Goal: Task Accomplishment & Management: Use online tool/utility

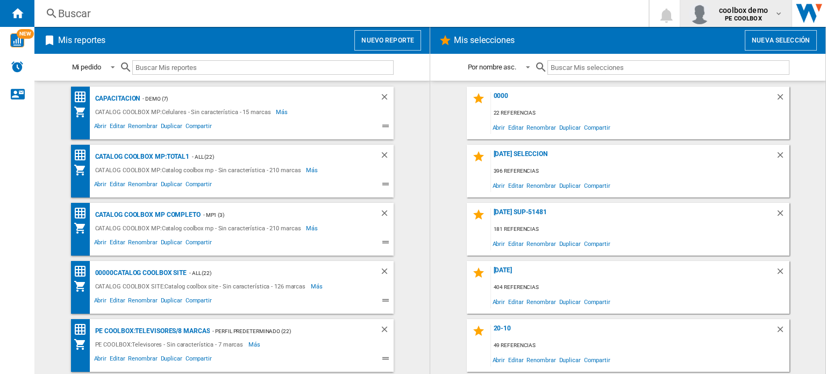
click at [741, 20] on b "PE COOLBOX" at bounding box center [743, 18] width 37 height 7
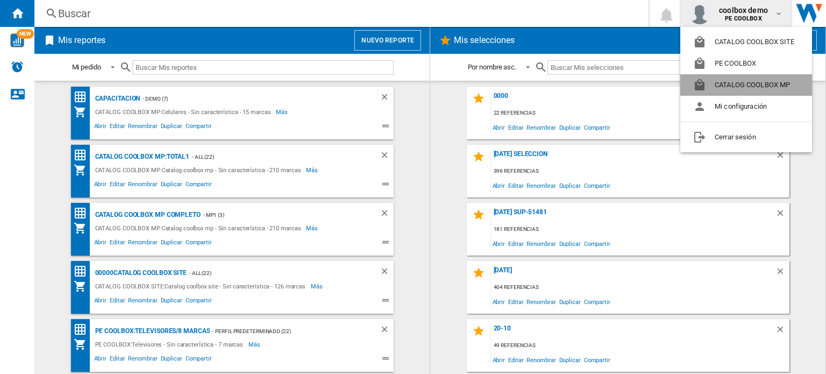
click at [753, 84] on button "CATALOG COOLBOX MP" at bounding box center [747, 85] width 132 height 22
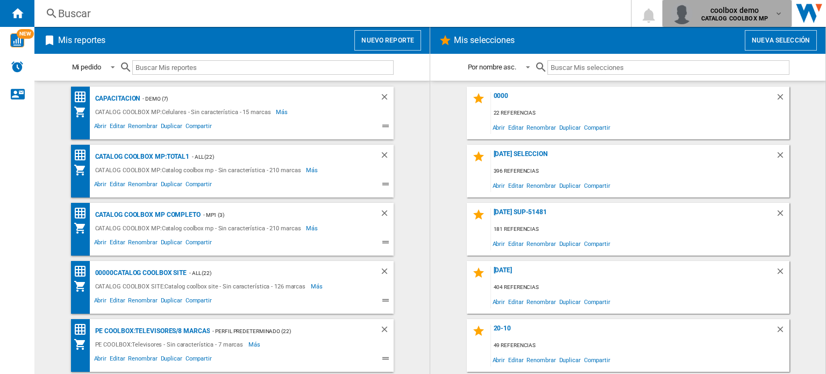
click at [738, 12] on span "coolbox demo" at bounding box center [735, 10] width 67 height 11
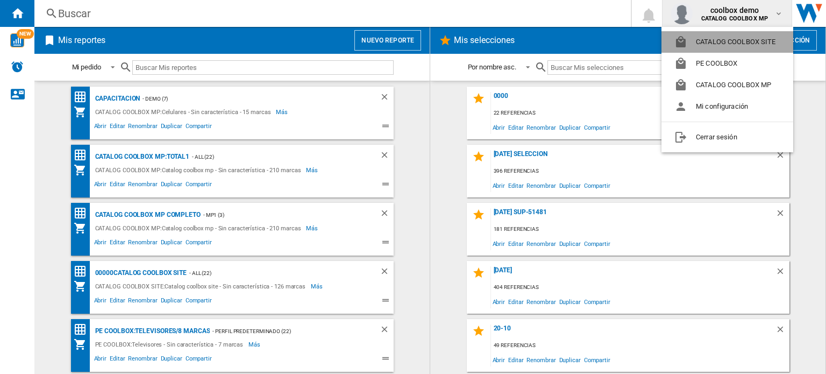
click at [740, 41] on button "CATALOG COOLBOX SITE" at bounding box center [728, 42] width 132 height 22
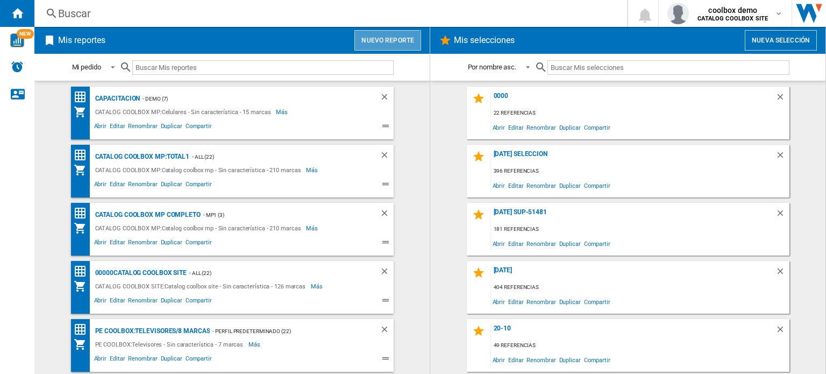
click at [385, 41] on button "Nuevo reporte" at bounding box center [388, 40] width 67 height 20
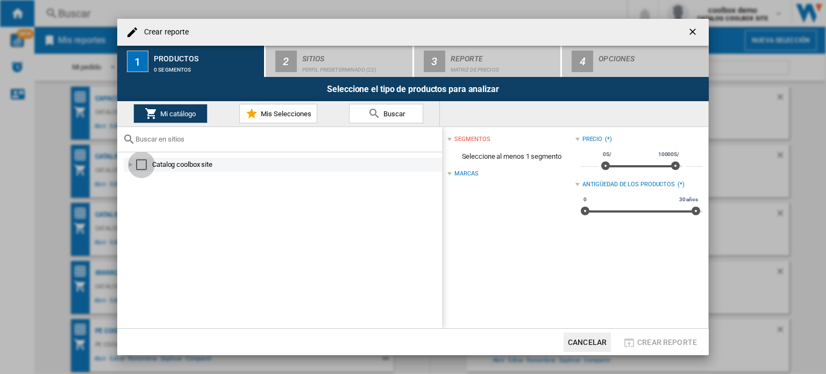
click at [142, 166] on div "Select" at bounding box center [141, 164] width 11 height 11
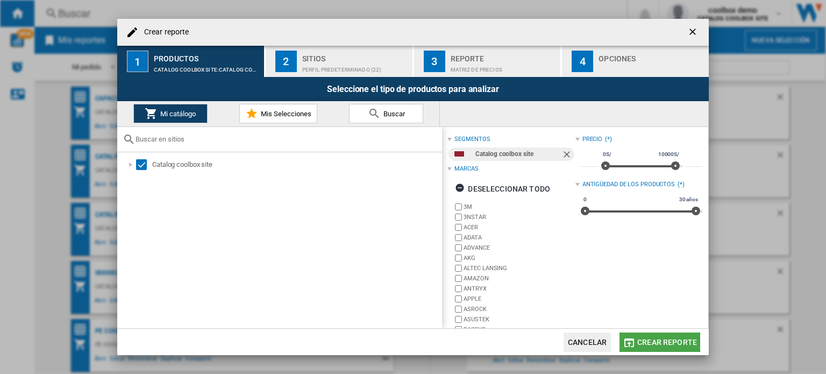
click at [648, 343] on span "Crear reporte" at bounding box center [667, 342] width 60 height 9
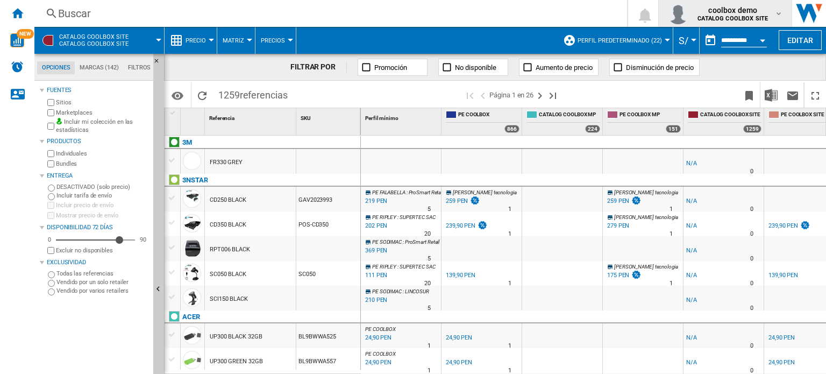
click at [734, 17] on b "CATALOG COOLBOX SITE" at bounding box center [733, 18] width 70 height 7
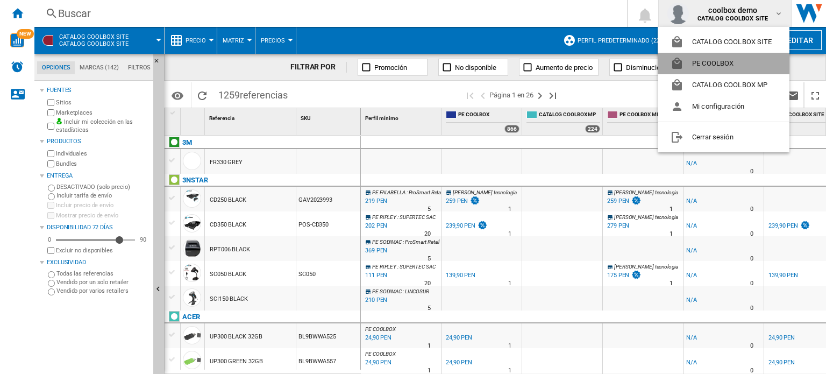
click at [745, 58] on button "PE COOLBOX" at bounding box center [724, 64] width 132 height 22
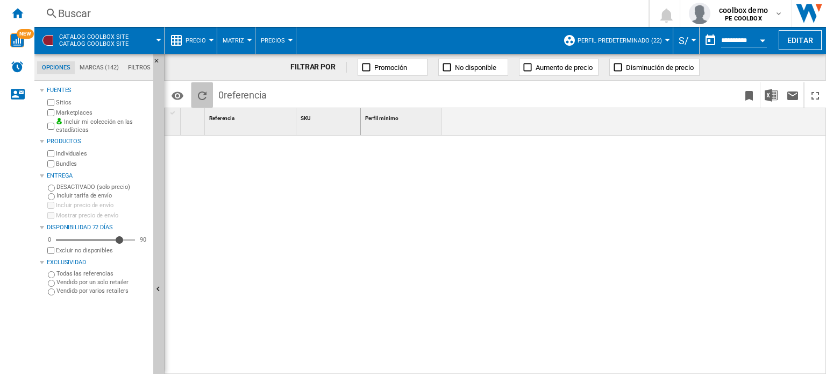
click at [197, 96] on ng-md-icon "Recargar" at bounding box center [202, 95] width 13 height 13
click at [22, 12] on ng-md-icon "Inicio" at bounding box center [17, 12] width 13 height 13
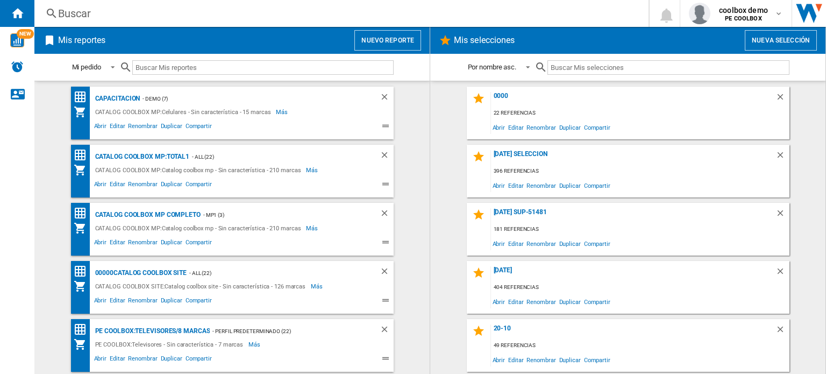
click at [388, 42] on button "Nuevo reporte" at bounding box center [388, 40] width 67 height 20
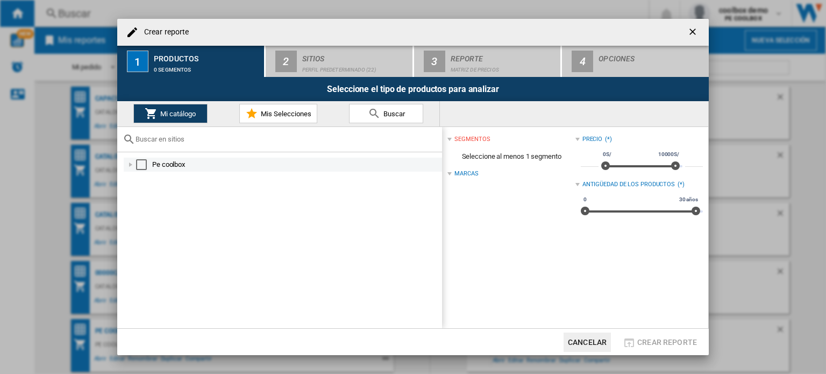
click at [140, 164] on div "Select" at bounding box center [141, 164] width 11 height 11
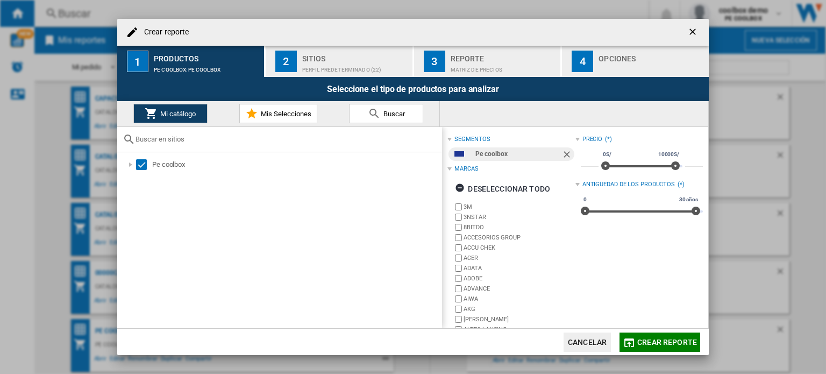
click at [631, 342] on md-icon "Crear reporte ..." at bounding box center [629, 342] width 13 height 13
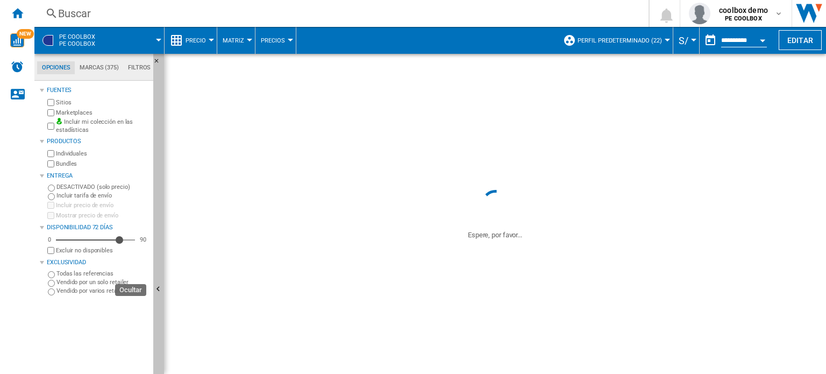
click at [160, 291] on ng-md-icon "Ocultar" at bounding box center [159, 290] width 13 height 13
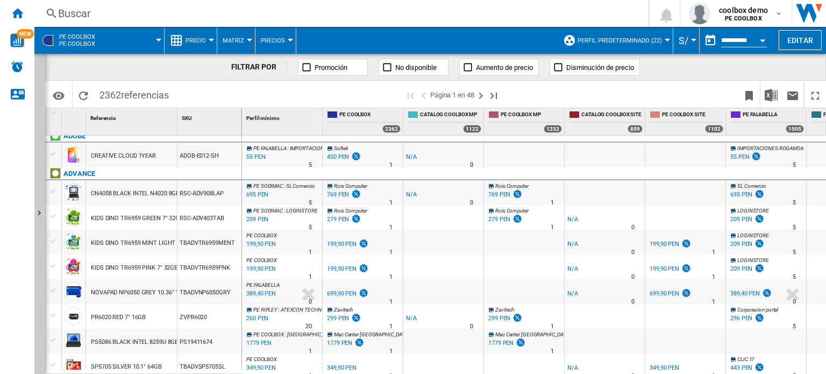
scroll to position [538, 0]
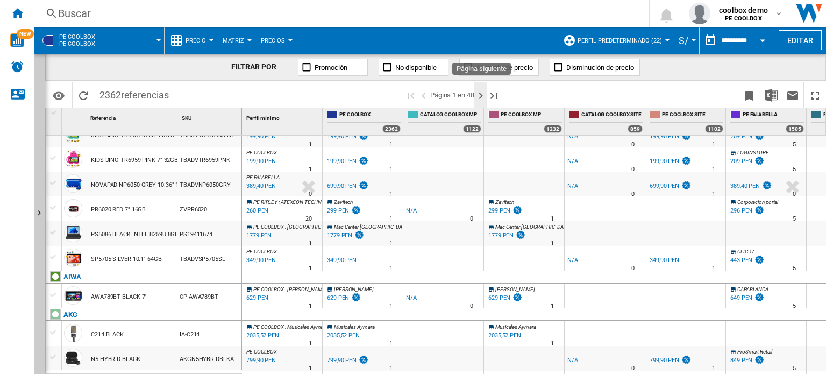
click at [481, 102] on ng-md-icon "Página siguiente" at bounding box center [480, 95] width 13 height 13
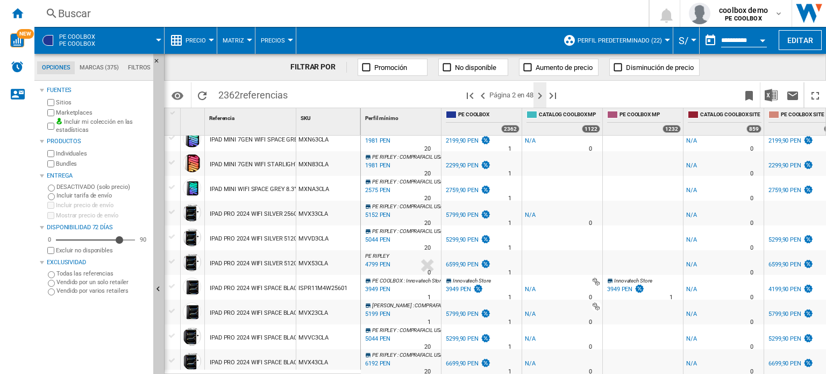
scroll to position [368, 0]
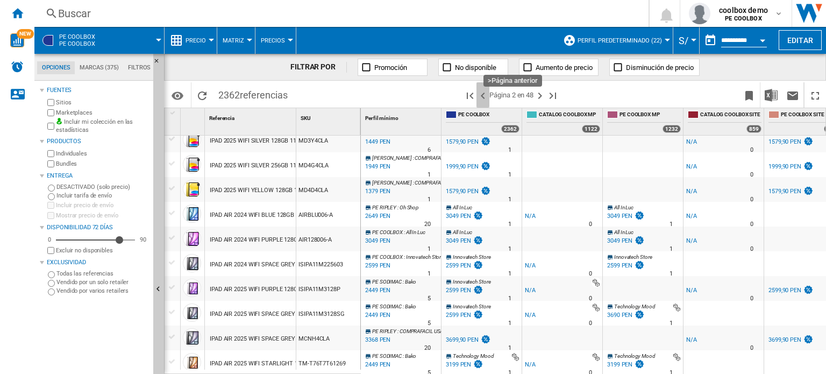
click at [480, 98] on ng-md-icon ">Página anterior" at bounding box center [483, 95] width 13 height 13
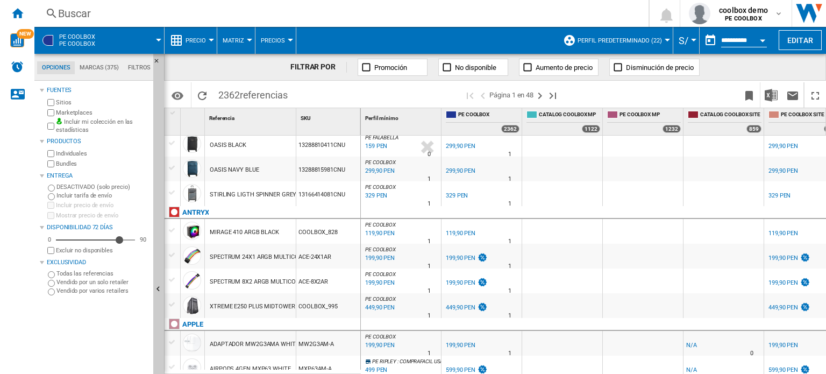
click at [105, 64] on md-tab-item "Marcas (375)" at bounding box center [99, 67] width 48 height 13
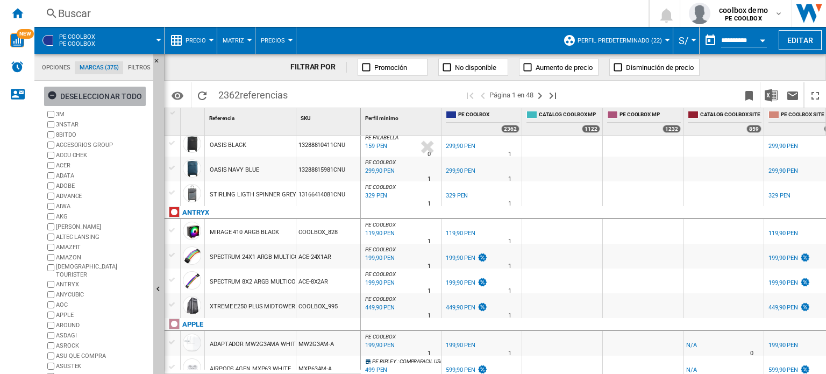
click at [102, 97] on div "Deseleccionar todo" at bounding box center [94, 96] width 95 height 19
click at [70, 122] on label "3NSTAR" at bounding box center [102, 125] width 93 height 8
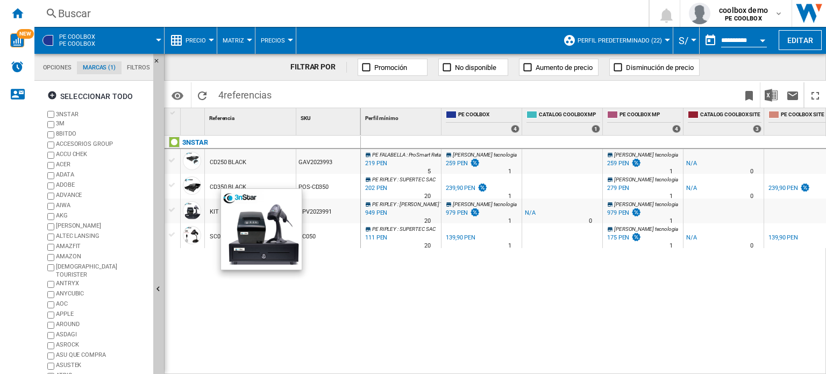
click at [191, 212] on div at bounding box center [192, 210] width 18 height 18
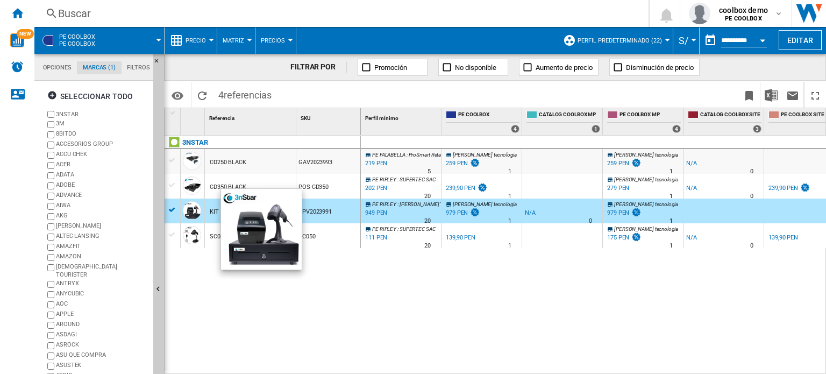
click at [191, 212] on div at bounding box center [192, 210] width 18 height 18
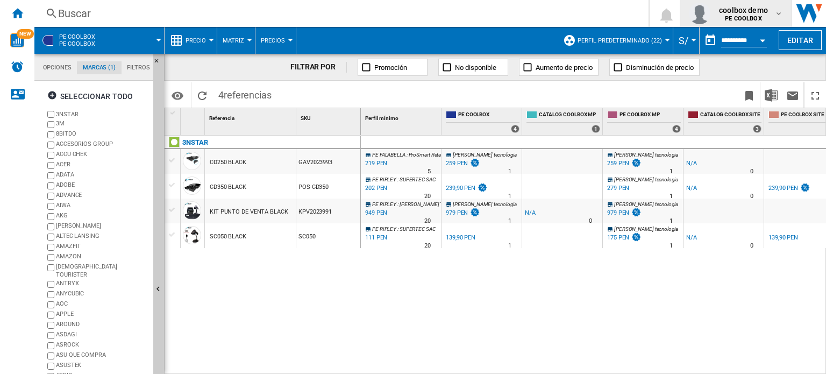
click at [742, 16] on b "PE COOLBOX" at bounding box center [743, 18] width 37 height 7
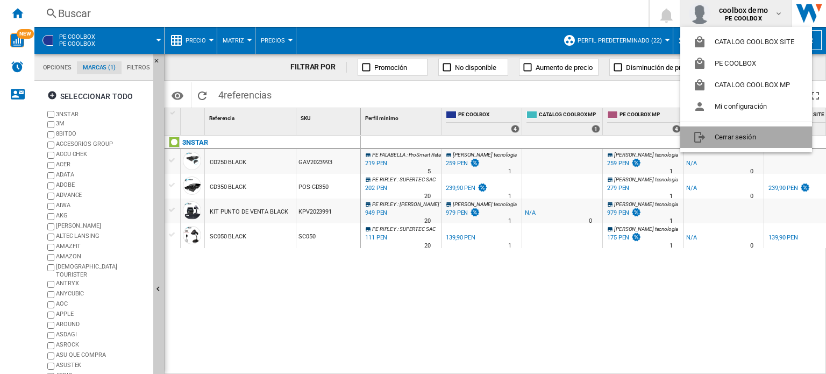
click at [725, 136] on button "Cerrar sesión" at bounding box center [747, 137] width 132 height 22
